Goal: Transaction & Acquisition: Purchase product/service

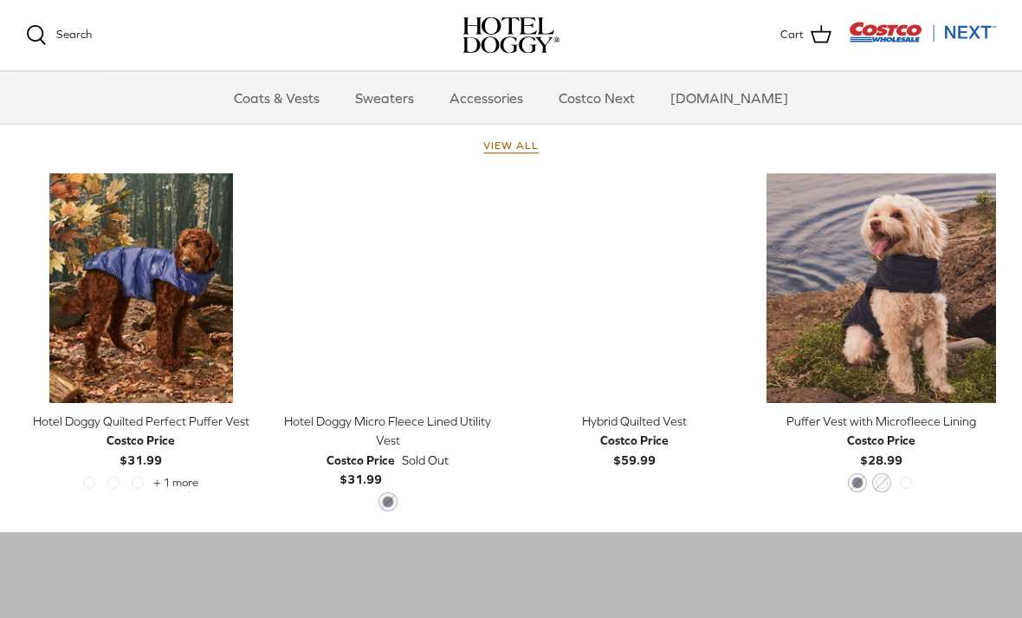
scroll to position [780, 0]
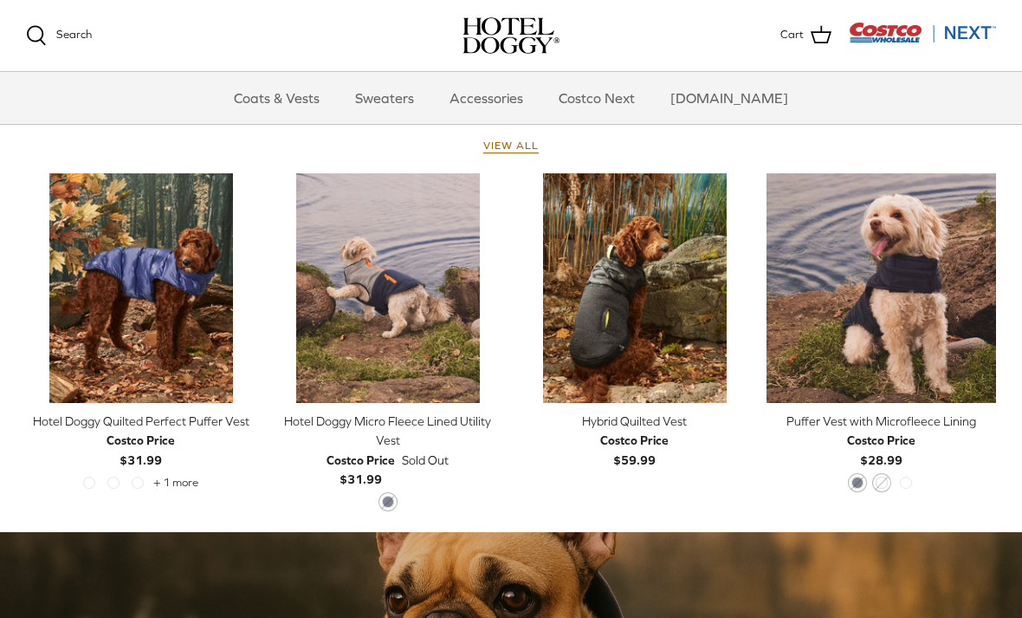
click at [616, 477] on div "Left Right Quick buy Hybrid Quilted Vest Costco Price $59.99" at bounding box center [635, 342] width 230 height 339
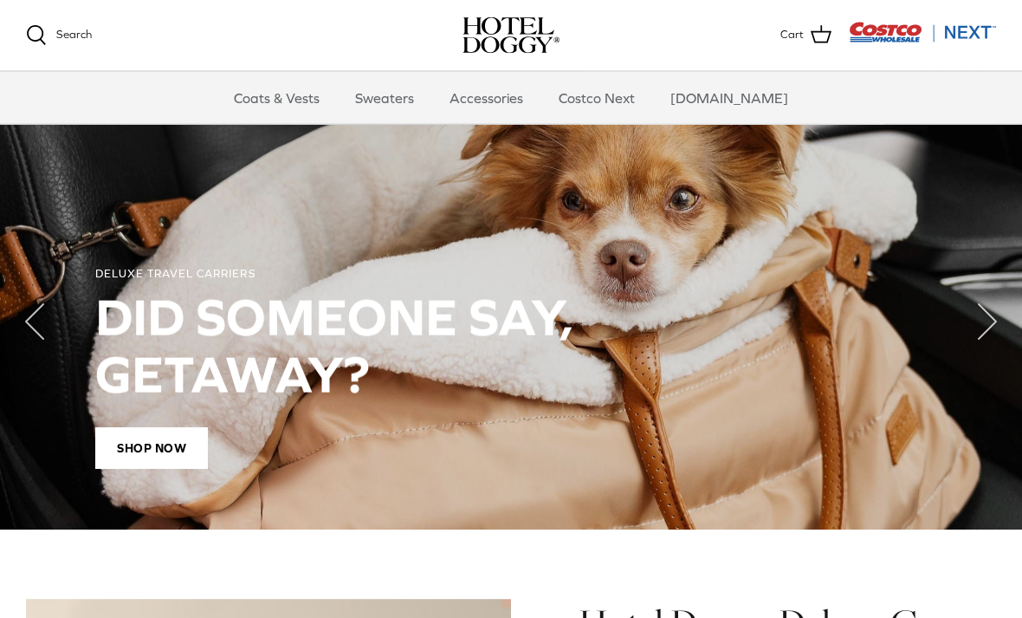
scroll to position [1195, 0]
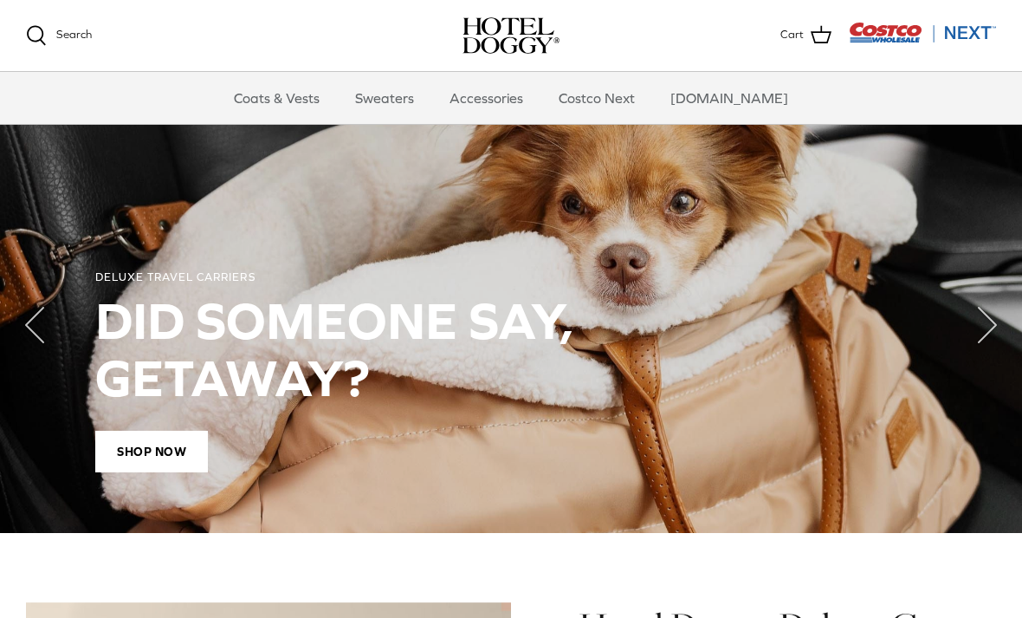
click at [983, 331] on polyline "Next" at bounding box center [987, 325] width 17 height 35
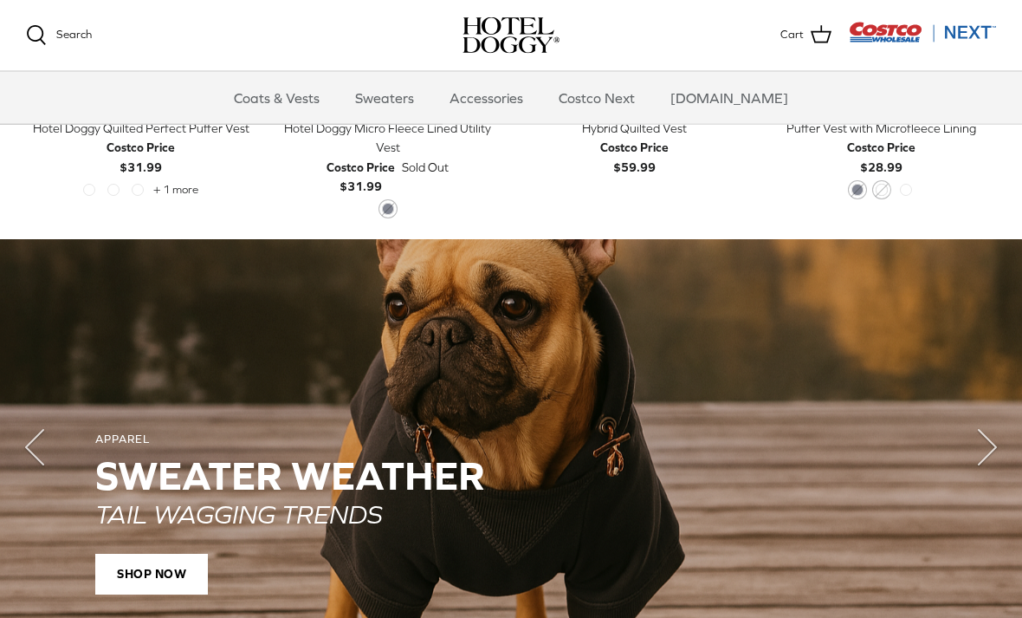
scroll to position [1074, 0]
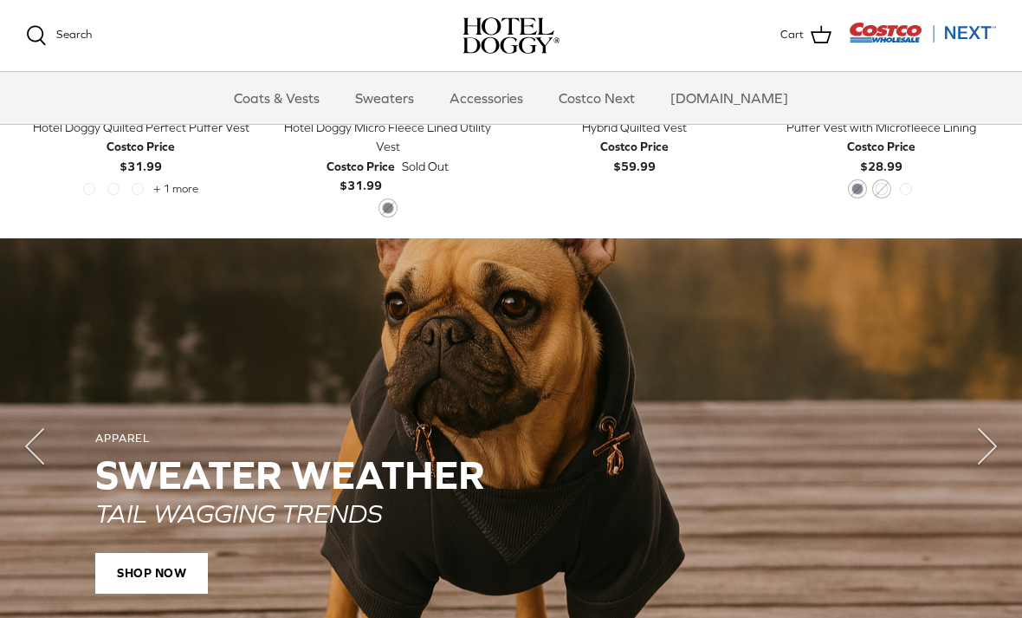
click at [160, 577] on span "SHOP NOW" at bounding box center [151, 573] width 113 height 42
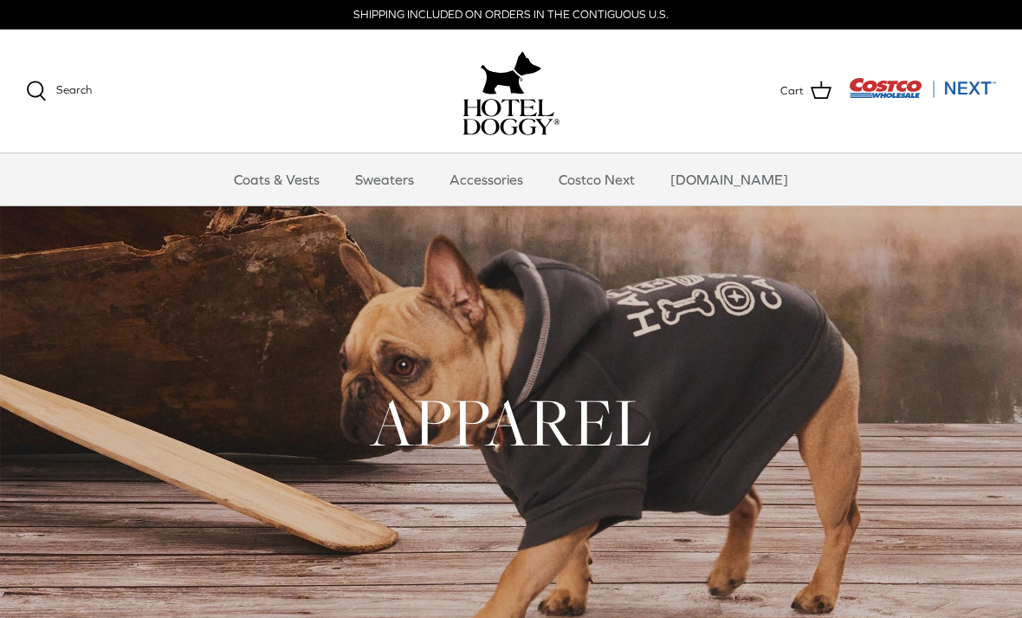
click at [514, 184] on link "Accessories" at bounding box center [486, 179] width 105 height 52
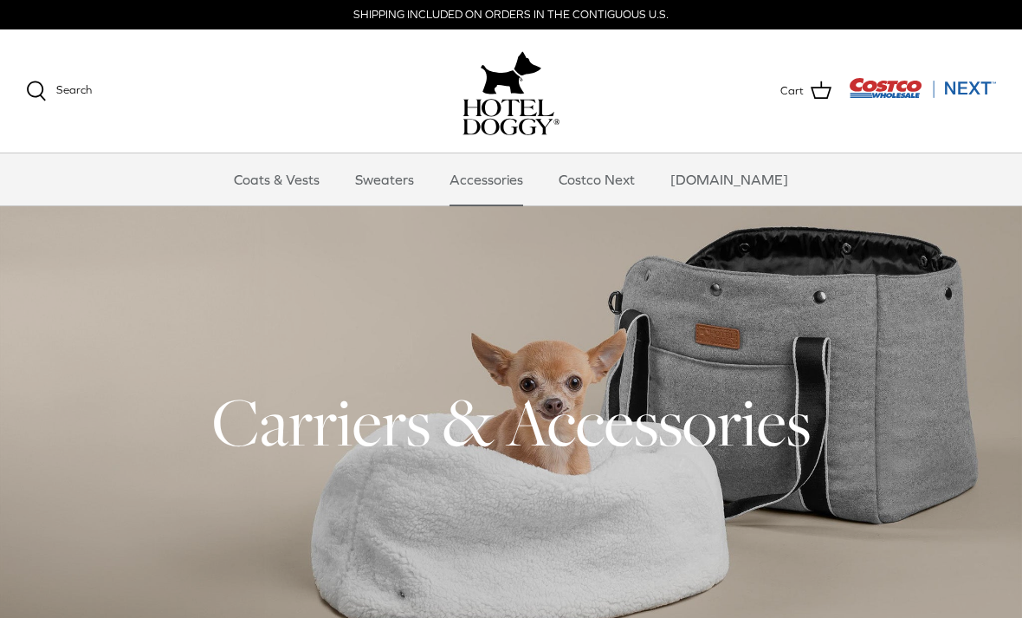
click at [317, 177] on link "Coats & Vests" at bounding box center [276, 179] width 117 height 52
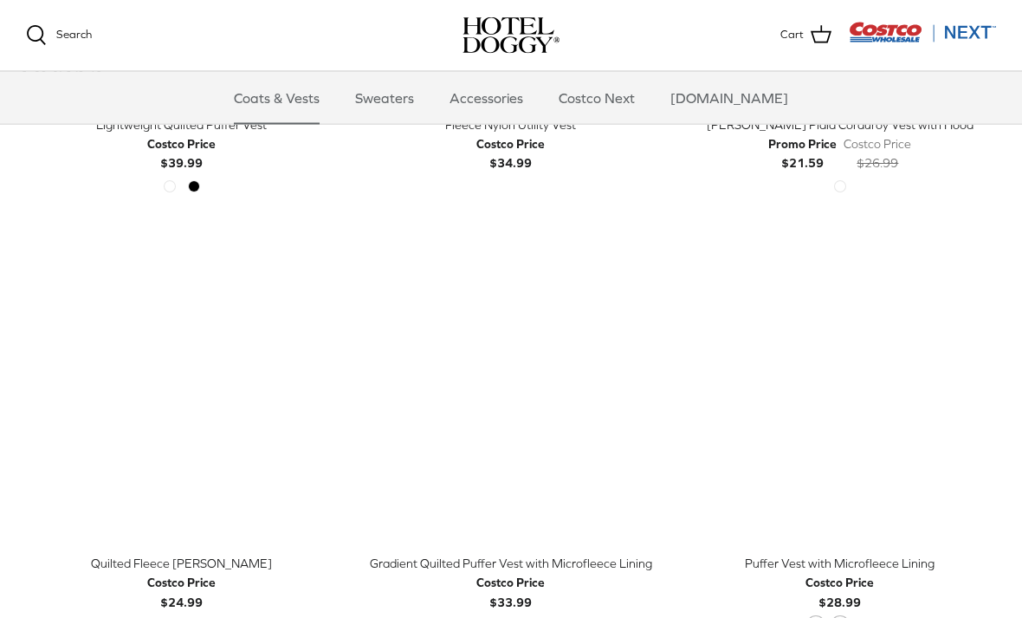
scroll to position [2056, 0]
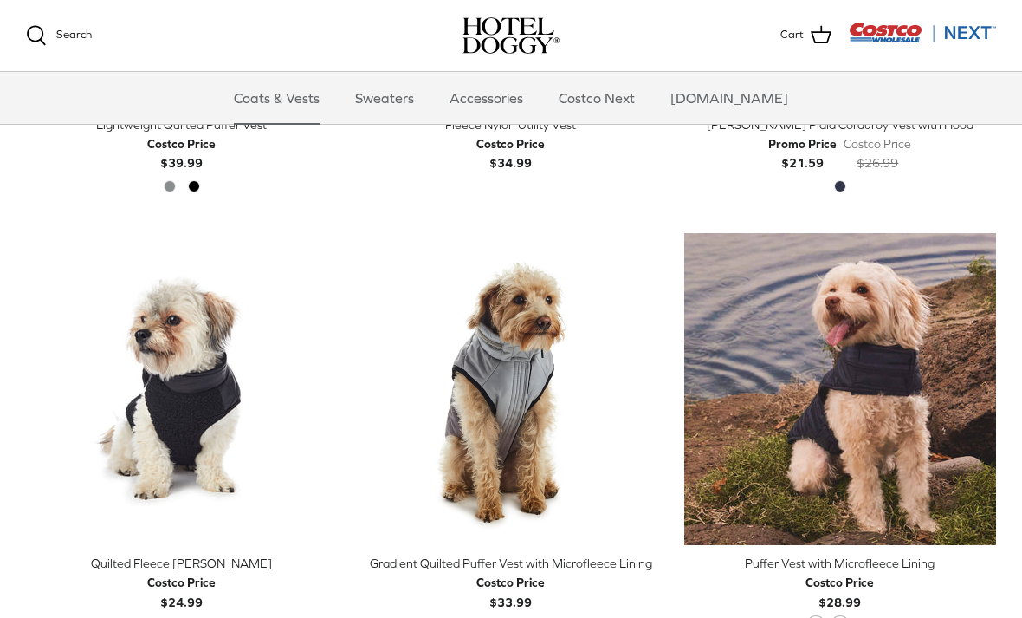
click at [535, 501] on link "Quick buy" at bounding box center [511, 519] width 295 height 36
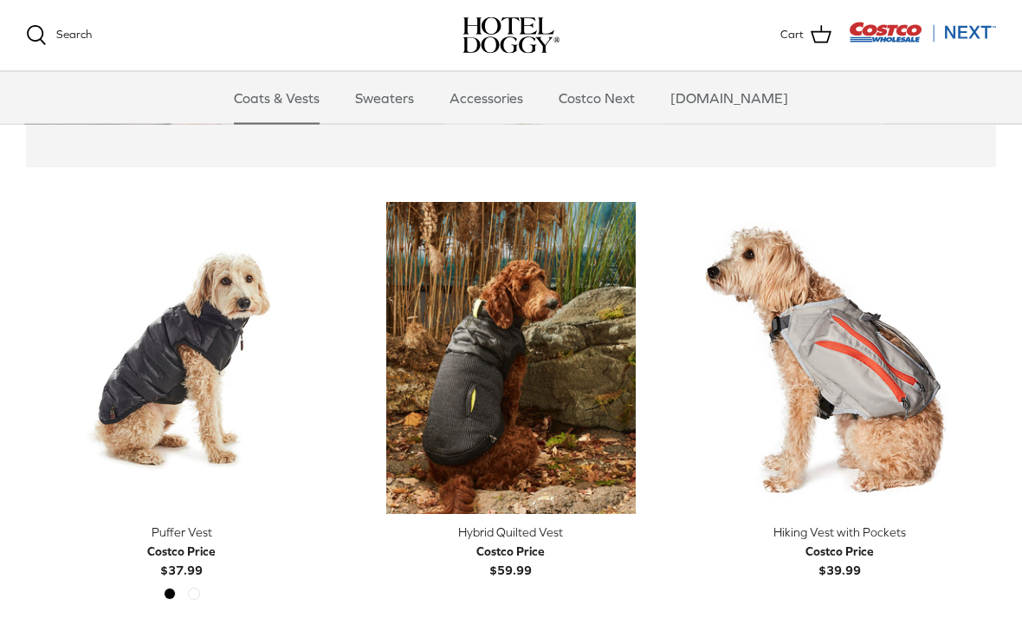
scroll to position [3673, 0]
